Goal: Find specific page/section: Find specific page/section

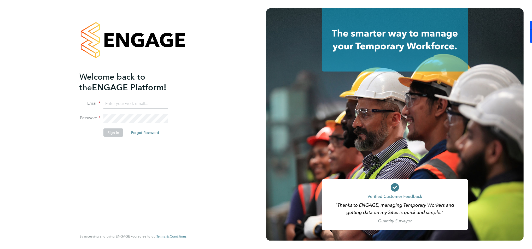
type input "[PERSON_NAME][EMAIL_ADDRESS][PERSON_NAME][DOMAIN_NAME]"
click at [115, 135] on button "Sign In" at bounding box center [113, 132] width 20 height 8
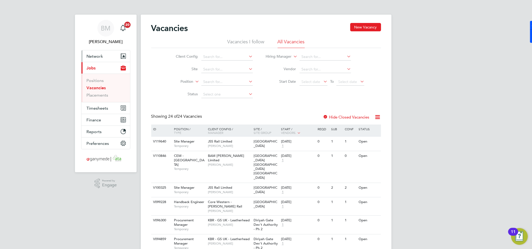
click at [97, 56] on span "Network" at bounding box center [95, 56] width 16 height 5
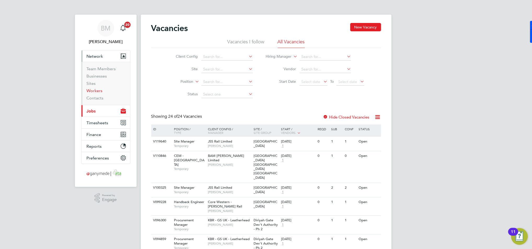
click at [94, 92] on link "Workers" at bounding box center [95, 90] width 16 height 5
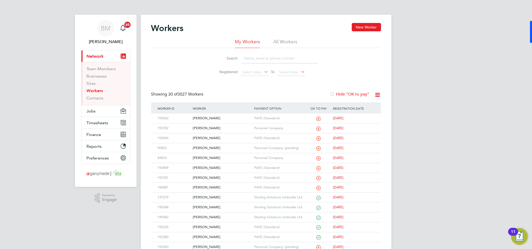
click at [261, 56] on input at bounding box center [280, 58] width 76 height 10
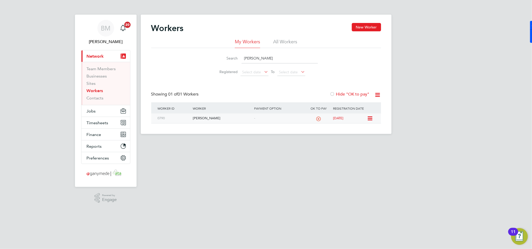
type input "john coalwood"
click at [207, 118] on div "John Coalwood" at bounding box center [221, 119] width 61 height 10
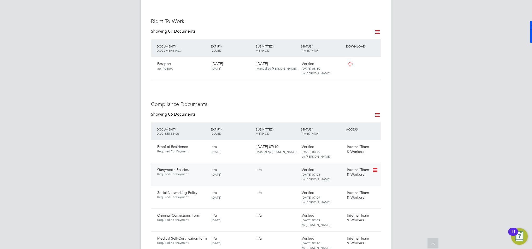
scroll to position [278, 0]
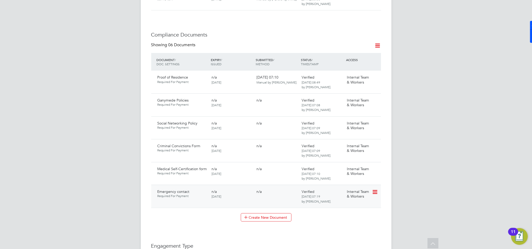
click at [375, 189] on icon at bounding box center [374, 192] width 5 height 6
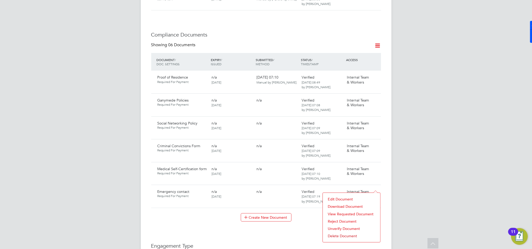
click at [347, 207] on li "Download Document" at bounding box center [351, 206] width 52 height 7
